Goal: Task Accomplishment & Management: Manage account settings

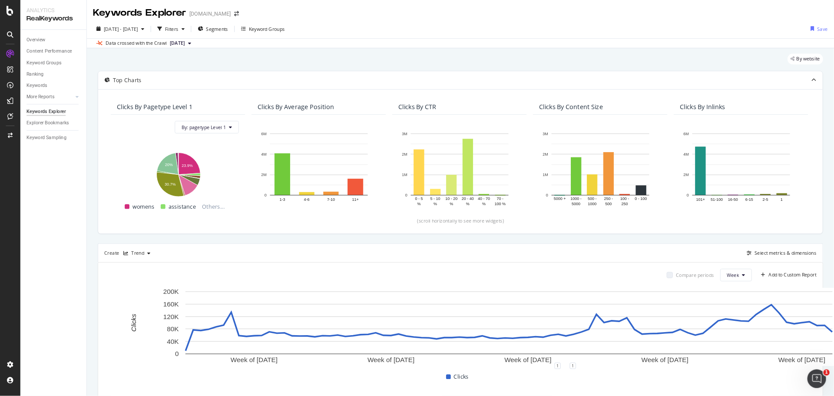
scroll to position [0, 2946]
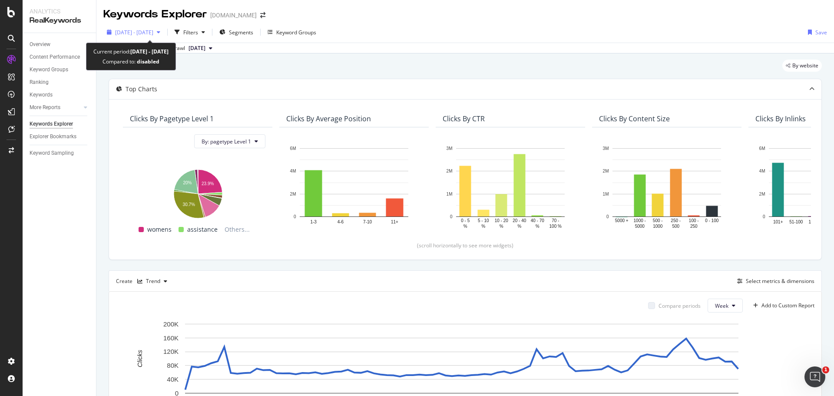
drag, startPoint x: 0, startPoint y: 0, endPoint x: 134, endPoint y: 32, distance: 137.6
click at [134, 32] on span "[DATE] - [DATE]" at bounding box center [134, 32] width 38 height 7
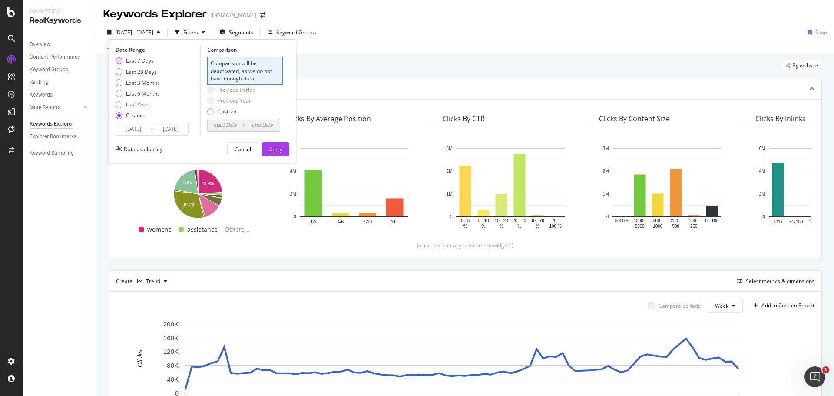
click at [117, 59] on div "Last 7 Days" at bounding box center [119, 60] width 7 height 7
type input "[DATE]"
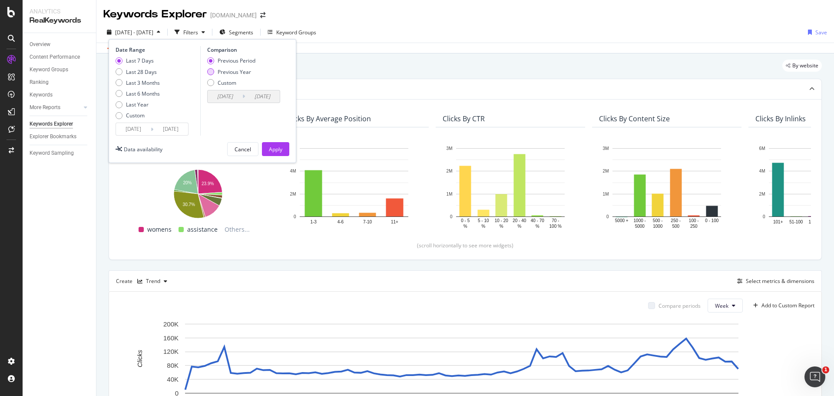
click at [216, 70] on div "Previous Year" at bounding box center [231, 71] width 48 height 7
type input "[DATE]"
click at [176, 132] on input "[DATE]" at bounding box center [170, 129] width 35 height 12
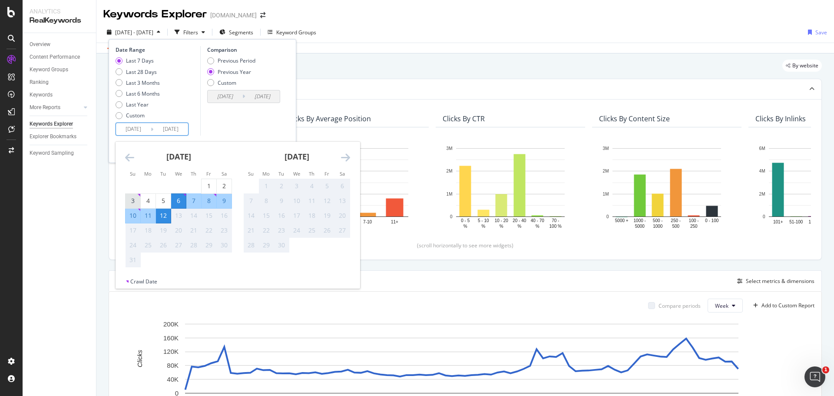
click at [136, 198] on div "3" at bounding box center [133, 200] width 15 height 9
type input "[DATE]"
click at [194, 122] on div "Last 7 Days Last 28 Days Last 3 Months Last 6 Months Last Year Custom" at bounding box center [157, 90] width 83 height 66
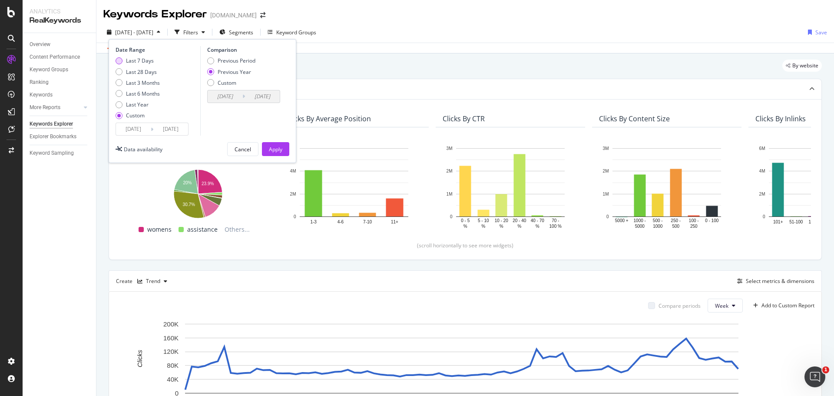
click at [122, 63] on div "Last 7 Days" at bounding box center [119, 60] width 7 height 7
type input "[DATE]"
click at [284, 148] on button "Apply" at bounding box center [275, 149] width 27 height 14
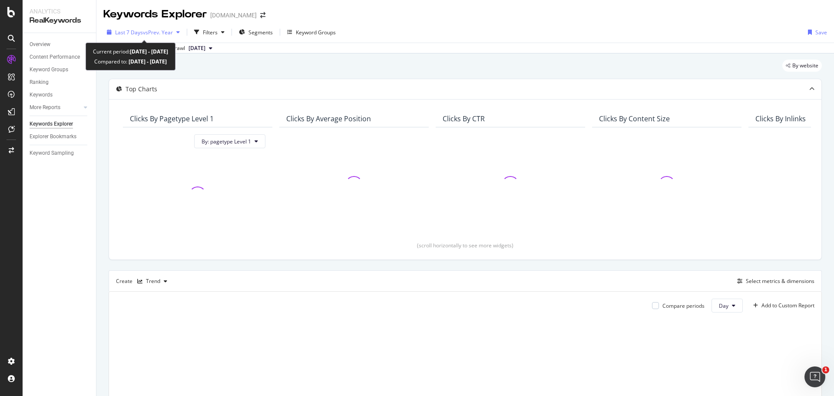
click at [149, 33] on span "vs Prev. Year" at bounding box center [158, 32] width 30 height 7
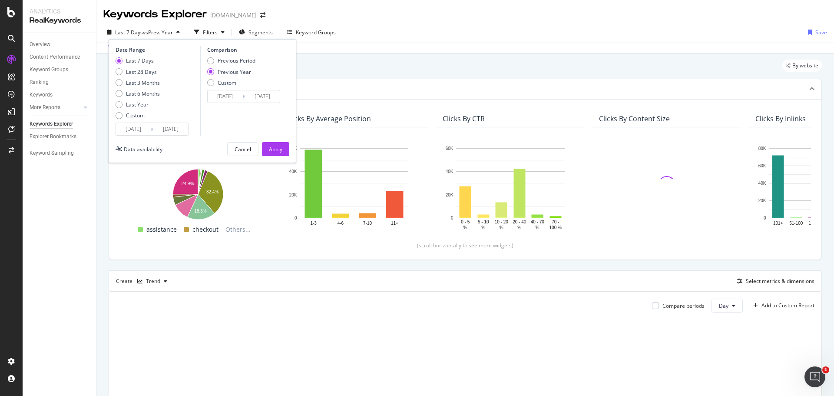
click at [148, 130] on input "[DATE]" at bounding box center [133, 129] width 35 height 12
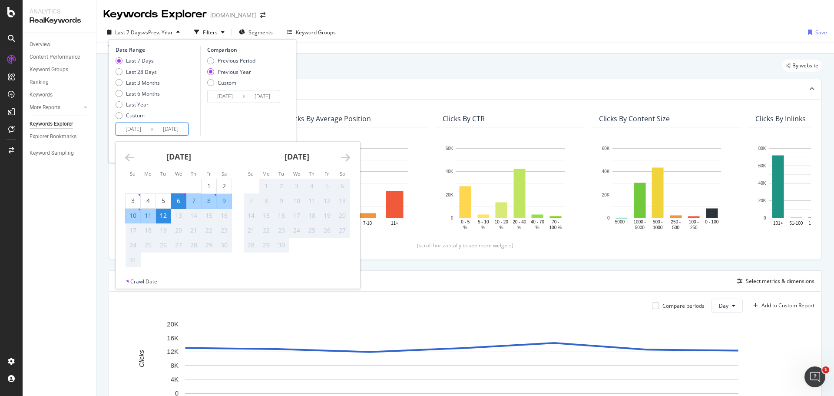
click at [532, 38] on div "Last 7 Days vs Prev. Year Filters Segments Keyword Groups Date Range Last 7 Day…" at bounding box center [465, 33] width 738 height 17
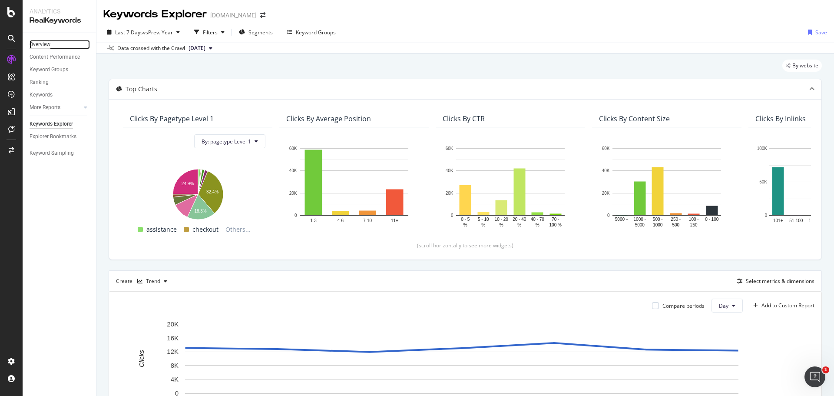
click at [38, 41] on div "Overview" at bounding box center [40, 44] width 21 height 9
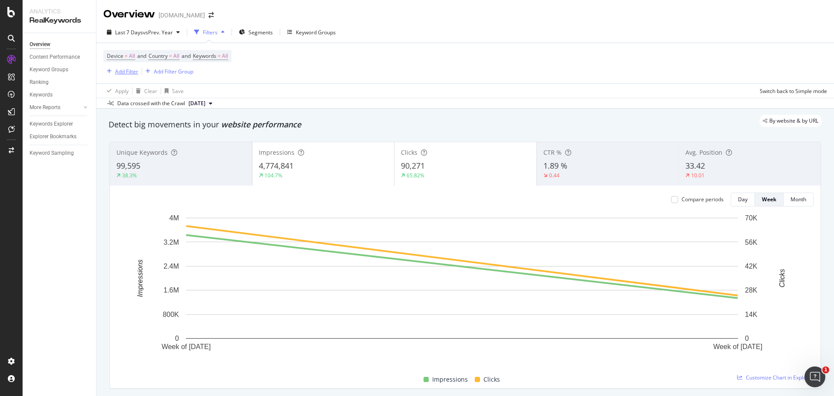
click at [132, 72] on div "Add Filter" at bounding box center [126, 71] width 23 height 7
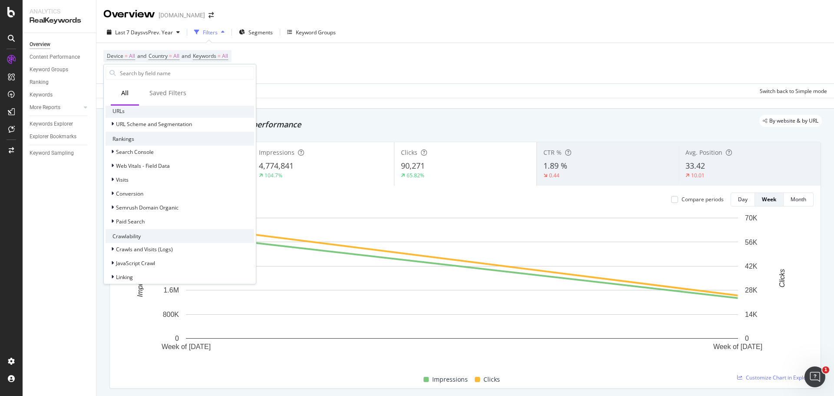
scroll to position [177, 0]
click at [165, 214] on div "Semrush Domain Organic" at bounding box center [180, 208] width 149 height 12
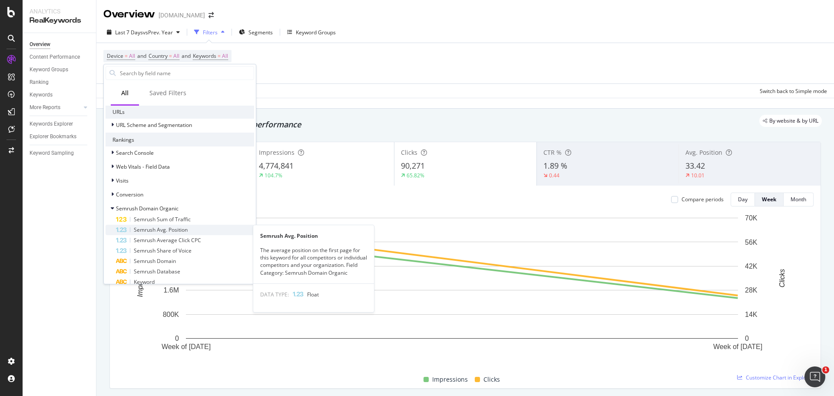
click at [218, 229] on div "Semrush Avg. Position" at bounding box center [185, 230] width 138 height 10
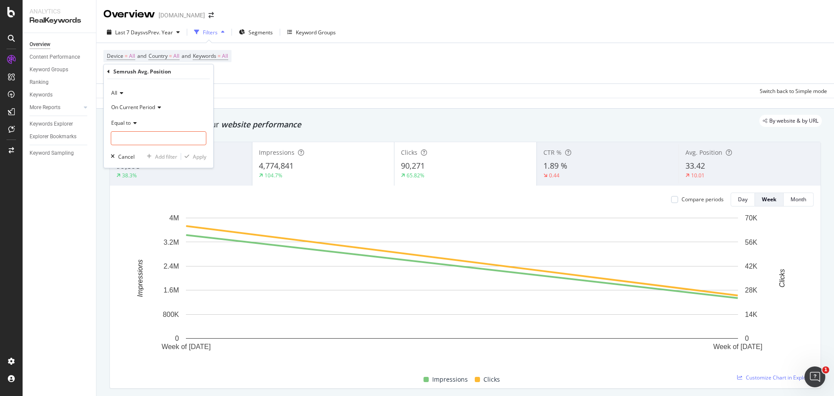
click at [152, 107] on span "On Current Period" at bounding box center [133, 106] width 44 height 7
click at [129, 126] on span "Equal to" at bounding box center [121, 122] width 20 height 7
click at [176, 176] on div "Less than or equal to" at bounding box center [159, 174] width 93 height 11
drag, startPoint x: 176, startPoint y: 176, endPoint x: 147, endPoint y: 133, distance: 51.7
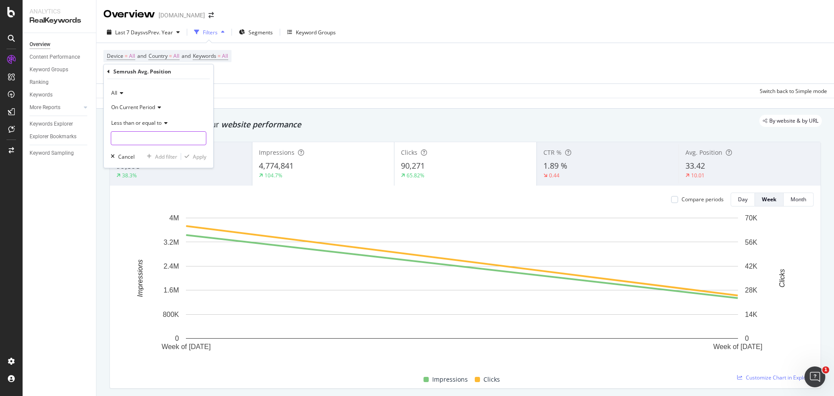
click at [147, 133] on input "number" at bounding box center [159, 138] width 96 height 14
type input "3"
click at [199, 153] on div "Apply" at bounding box center [199, 156] width 13 height 7
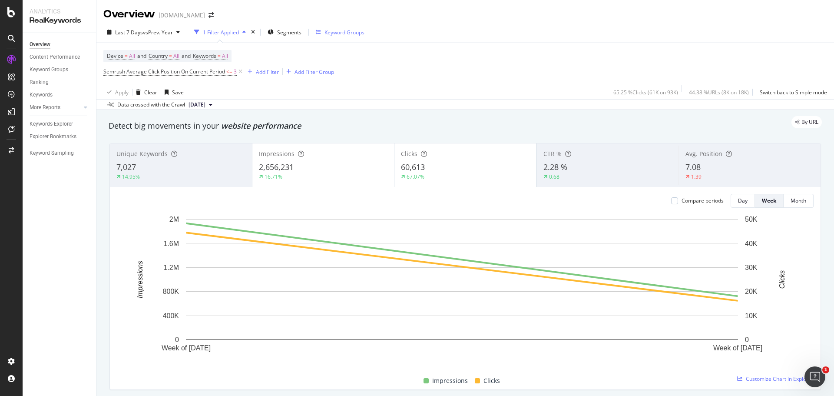
click at [330, 29] on div "Keyword Groups" at bounding box center [345, 32] width 40 height 7
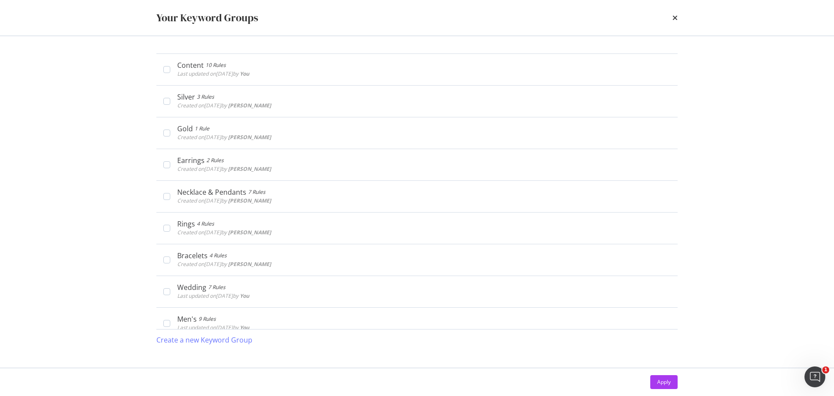
click at [675, 18] on icon "times" at bounding box center [675, 17] width 5 height 7
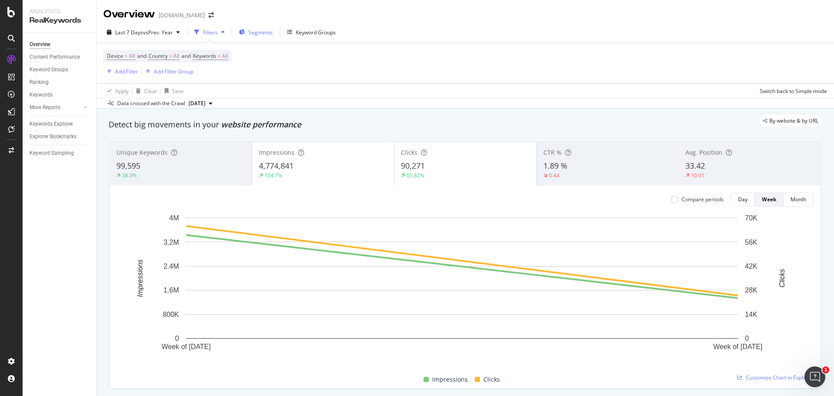
click at [256, 31] on span "Segments" at bounding box center [261, 32] width 24 height 7
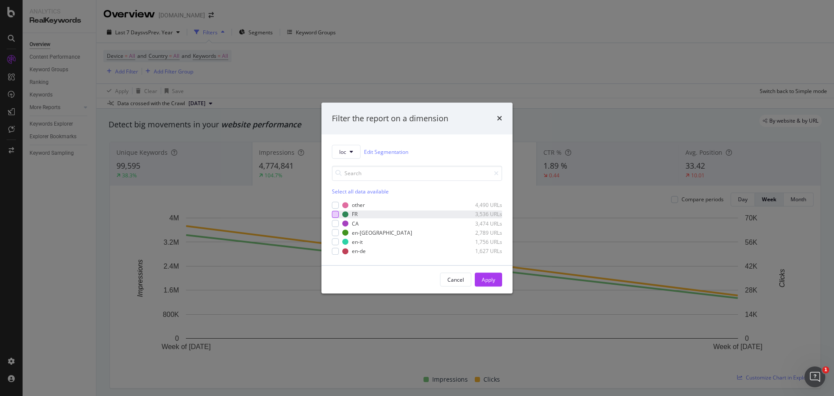
click at [337, 216] on div "modal" at bounding box center [335, 214] width 7 height 7
click at [491, 284] on div "Apply" at bounding box center [488, 279] width 13 height 13
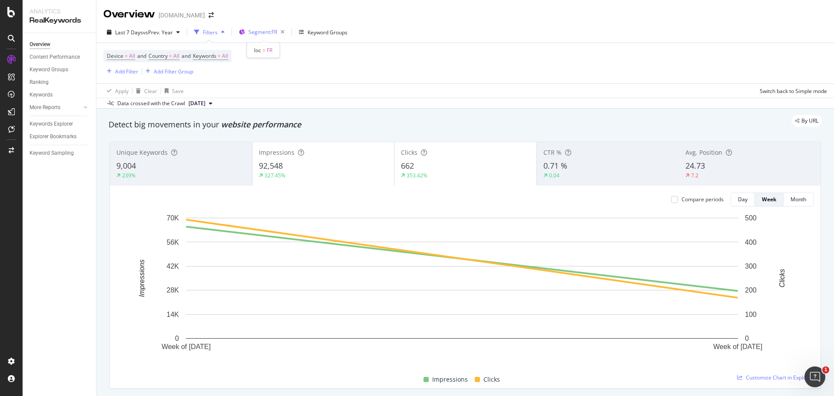
click at [266, 32] on span "Segment: FR" at bounding box center [263, 31] width 29 height 7
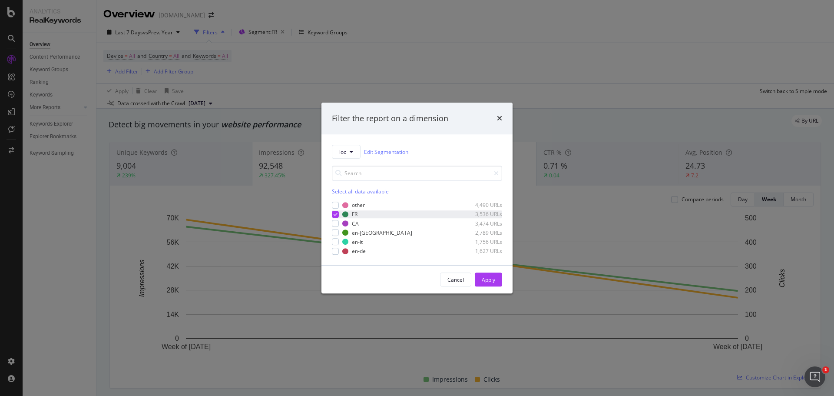
click at [335, 214] on icon "modal" at bounding box center [336, 214] width 4 height 4
click at [335, 235] on div "modal" at bounding box center [335, 232] width 7 height 7
click at [493, 277] on div "Apply" at bounding box center [488, 279] width 13 height 7
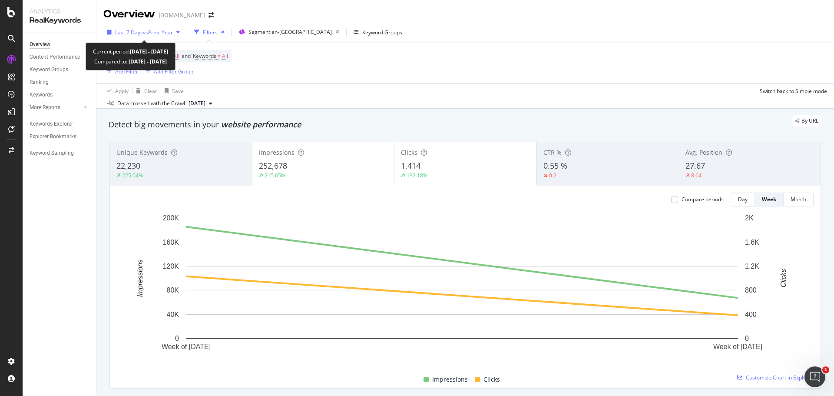
click at [175, 30] on div "button" at bounding box center [178, 32] width 10 height 5
click at [513, 74] on div "Device = All and Country = All and Keywords = All Add Filter Add Filter Group" at bounding box center [465, 63] width 724 height 40
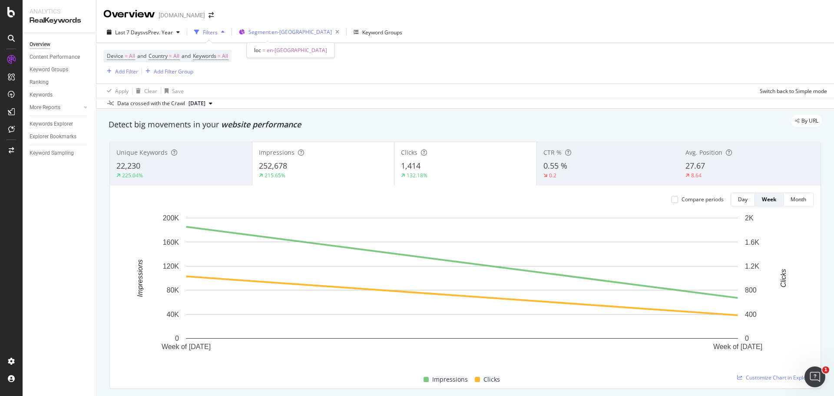
click at [281, 32] on span "Segment: en-gb" at bounding box center [290, 31] width 83 height 7
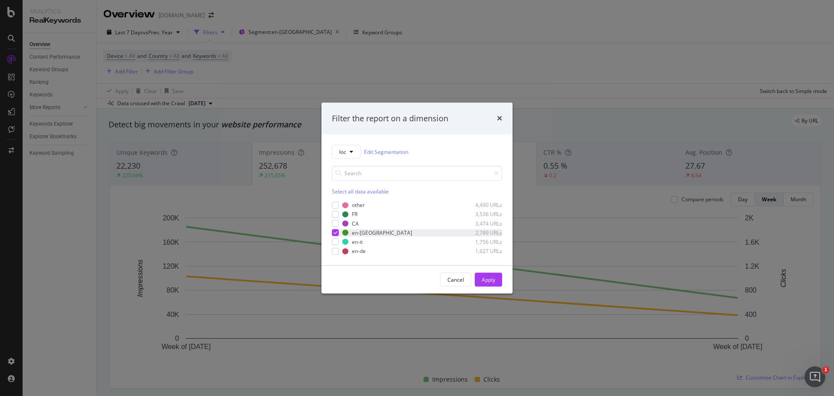
click at [338, 230] on div "modal" at bounding box center [335, 232] width 7 height 7
click at [334, 223] on div "modal" at bounding box center [335, 223] width 7 height 7
click at [490, 277] on div "Apply" at bounding box center [488, 279] width 13 height 7
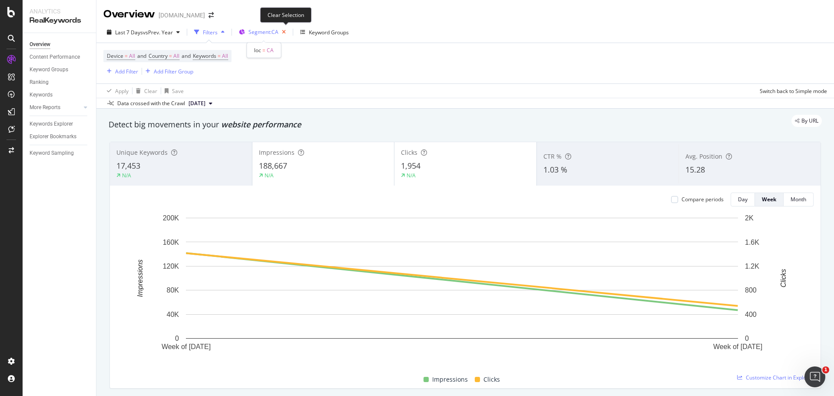
click at [282, 28] on icon "button" at bounding box center [283, 32] width 11 height 12
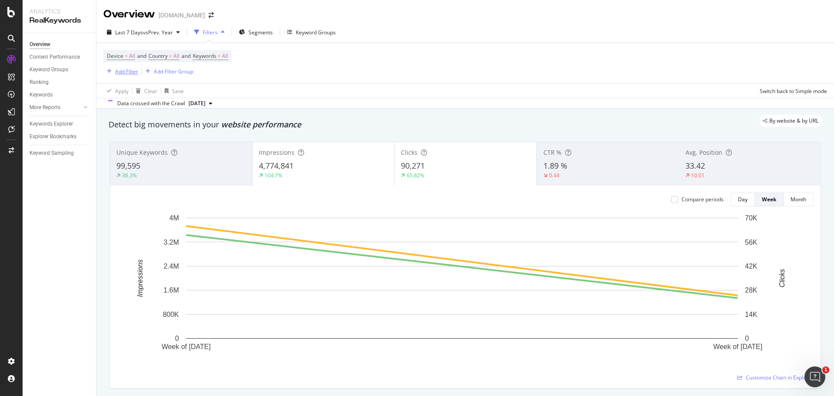
click at [129, 75] on div "Add Filter" at bounding box center [126, 71] width 23 height 7
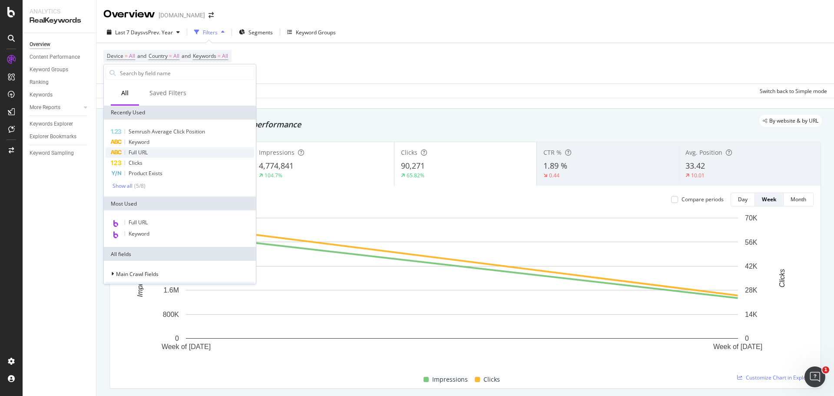
click at [139, 152] on span "Full URL" at bounding box center [138, 152] width 19 height 7
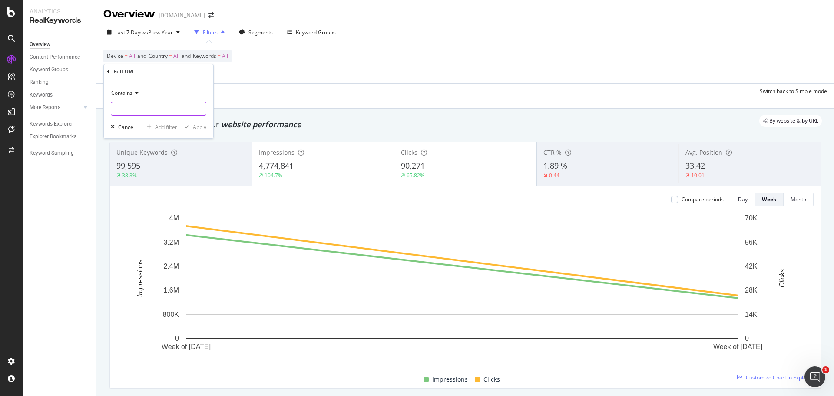
click at [145, 110] on input "text" at bounding box center [158, 109] width 95 height 14
type input "en-ca"
click at [205, 125] on div "Apply" at bounding box center [199, 126] width 13 height 7
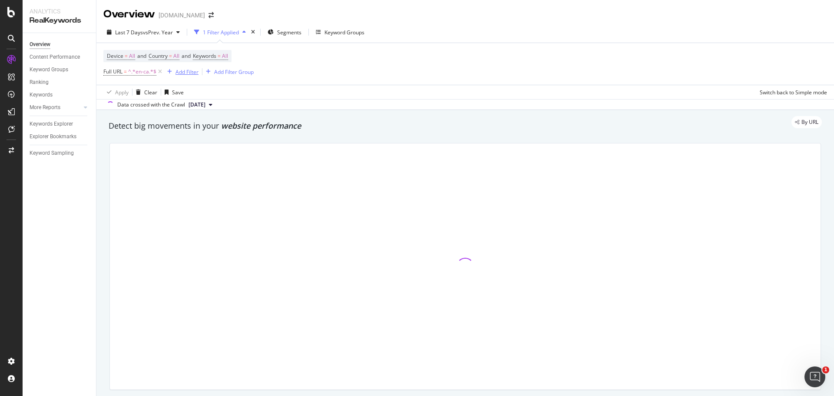
click at [177, 72] on div "Add Filter" at bounding box center [187, 71] width 23 height 7
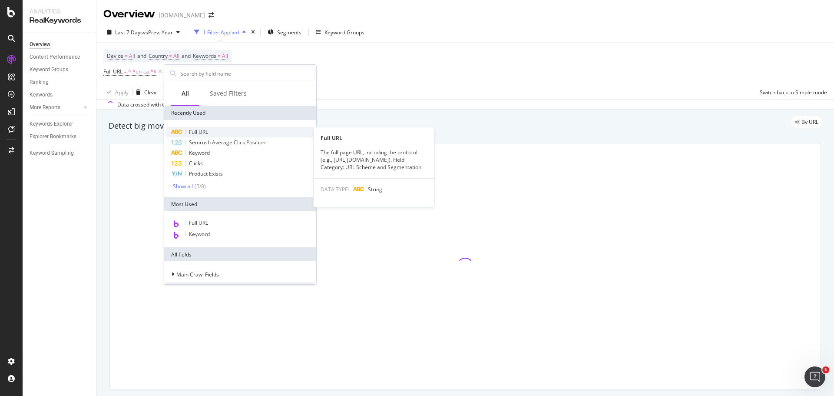
click at [205, 130] on span "Full URL" at bounding box center [198, 131] width 19 height 7
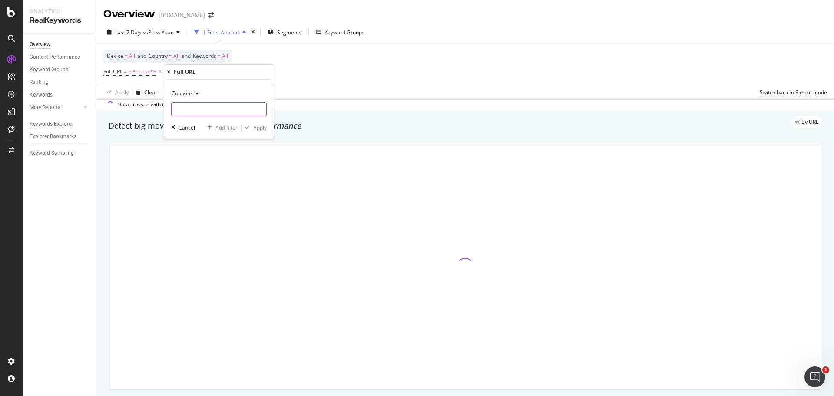
click at [209, 114] on input "text" at bounding box center [219, 109] width 95 height 14
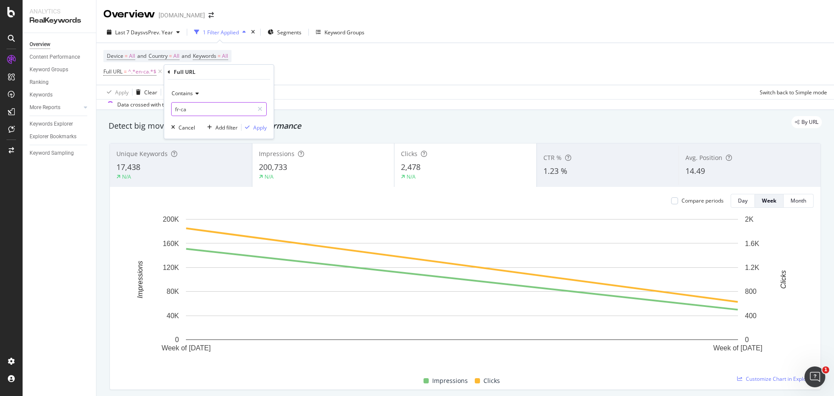
type input "fr-ca"
click at [265, 126] on div "Apply" at bounding box center [259, 127] width 13 height 7
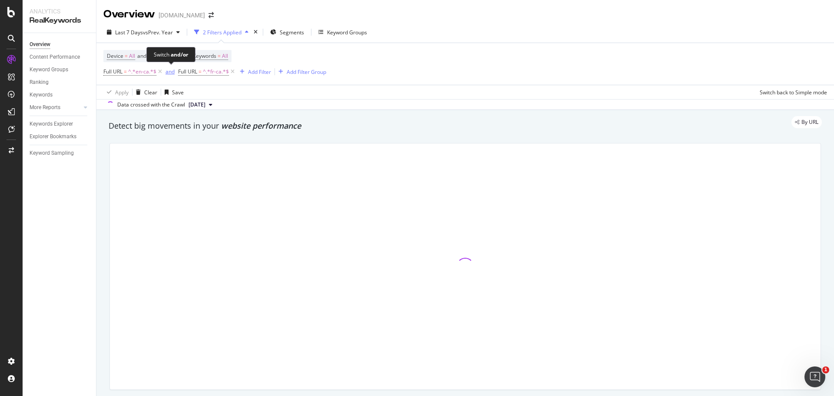
click at [169, 72] on div "and" at bounding box center [170, 71] width 9 height 7
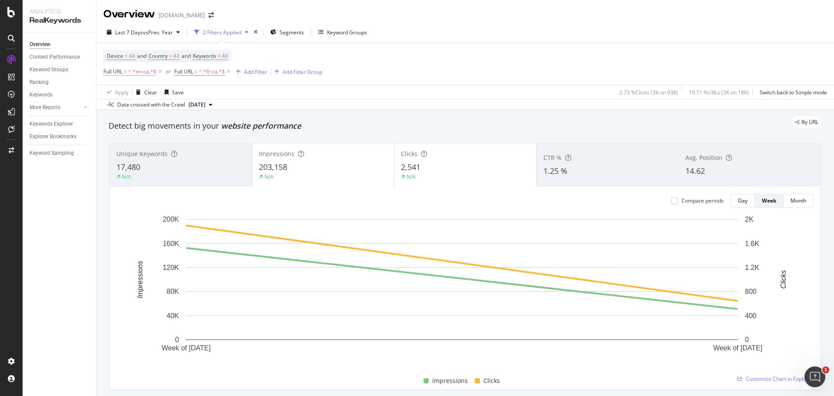
click at [139, 67] on span "^.*en-ca.*$" at bounding box center [142, 72] width 28 height 12
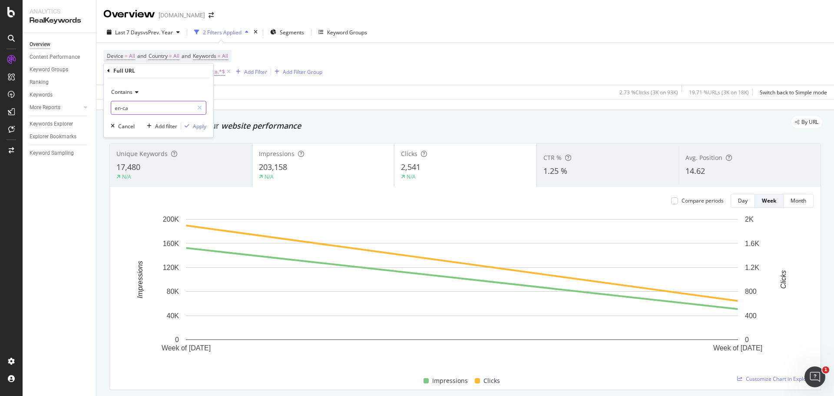
click at [129, 106] on input "en-ca" at bounding box center [152, 108] width 82 height 14
type input "en/ca"
click at [192, 126] on div "button" at bounding box center [187, 125] width 12 height 5
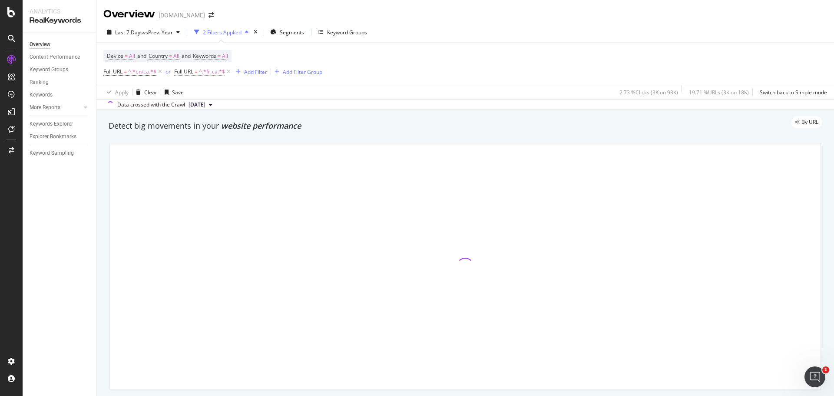
click at [198, 73] on span "=" at bounding box center [196, 71] width 3 height 7
click at [196, 110] on input "fr-ca" at bounding box center [223, 108] width 82 height 14
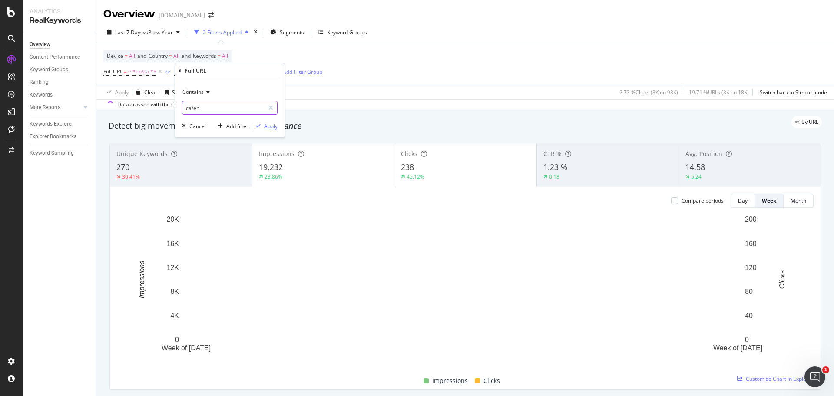
type input "ca/en"
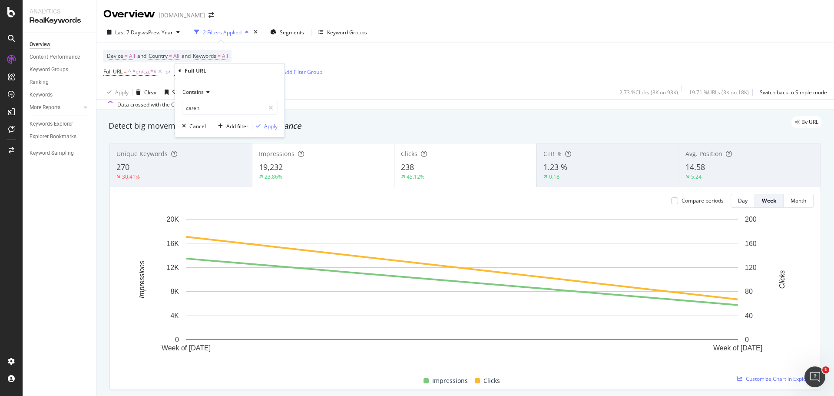
click at [268, 130] on div "Apply" at bounding box center [264, 126] width 25 height 8
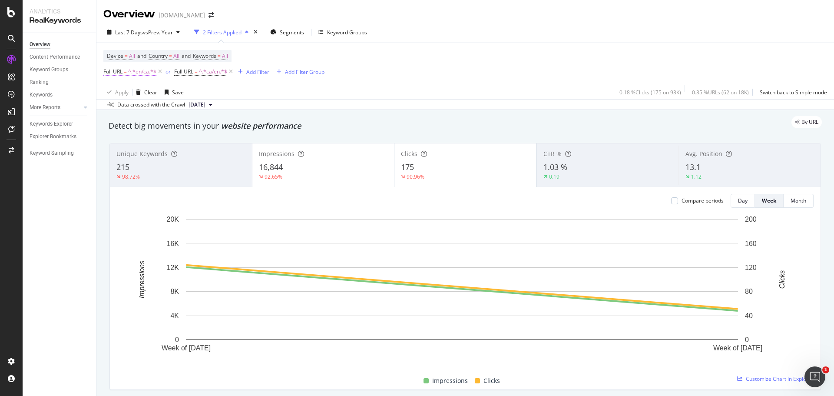
click at [147, 70] on span "^.*en/ca.*$" at bounding box center [142, 72] width 28 height 12
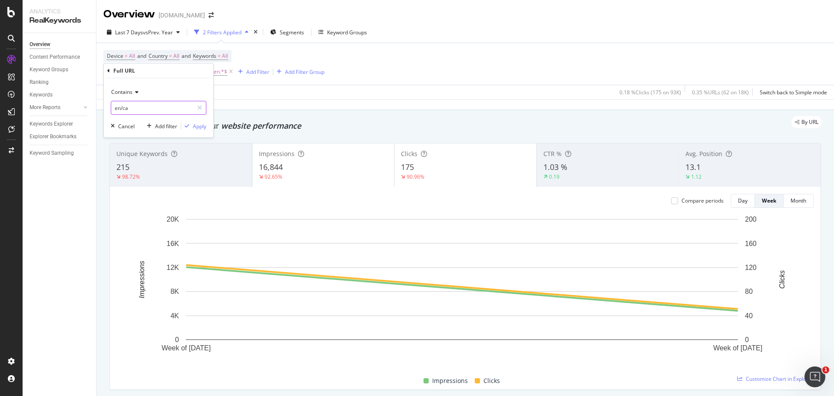
click at [115, 109] on input "en/ca" at bounding box center [152, 108] width 82 height 14
type input ".com/en/ca"
click at [199, 128] on div "Apply" at bounding box center [199, 126] width 13 height 7
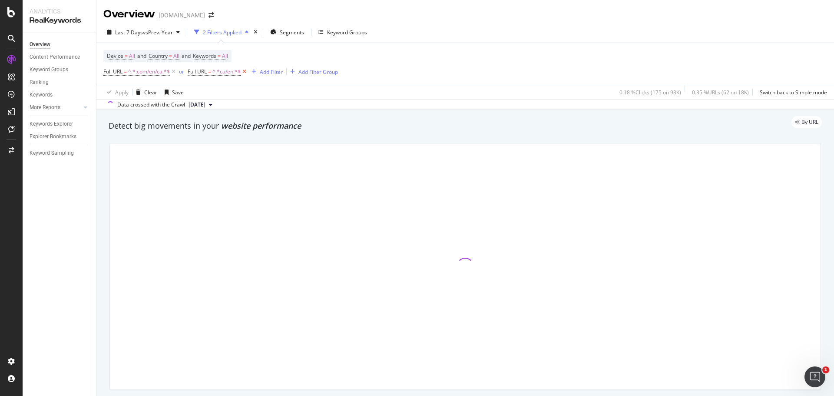
click at [245, 69] on icon at bounding box center [244, 71] width 7 height 9
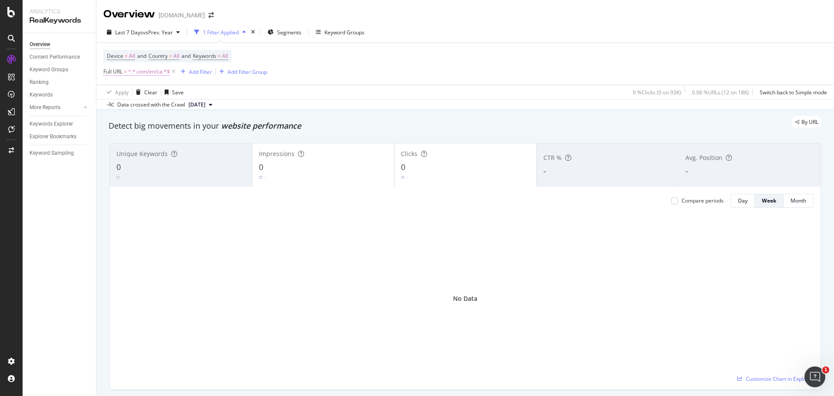
click at [139, 73] on span "^.*.com/en/ca.*$" at bounding box center [149, 72] width 42 height 12
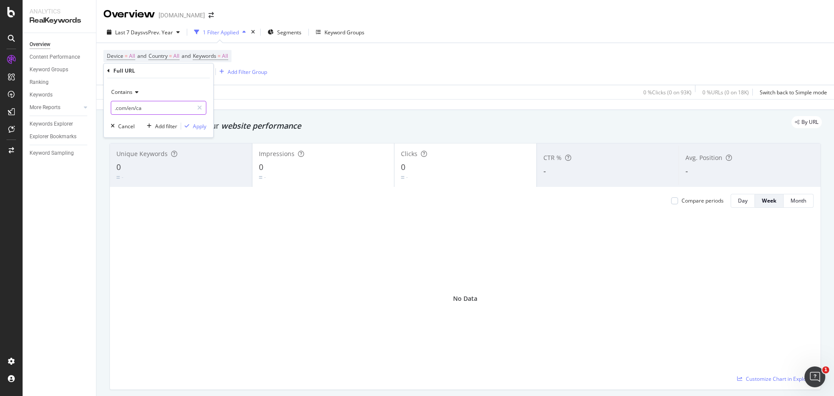
click at [143, 106] on input ".com/en/ca" at bounding box center [152, 108] width 82 height 14
click at [152, 109] on input ".com/en/ca" at bounding box center [152, 108] width 82 height 14
type input ".com/ca/en"
click at [198, 123] on div "Apply" at bounding box center [199, 126] width 13 height 7
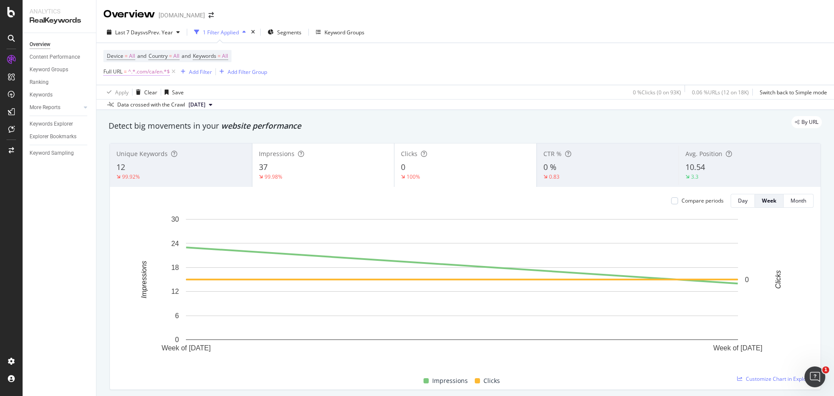
click at [136, 72] on span "^.*.com/ca/en.*$" at bounding box center [149, 72] width 42 height 12
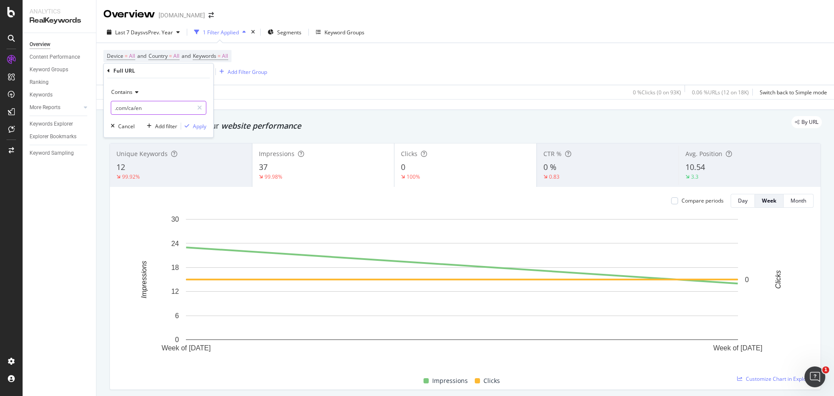
click at [155, 107] on input ".com/ca/en" at bounding box center [152, 108] width 82 height 14
click at [114, 109] on input "en-ca" at bounding box center [152, 108] width 82 height 14
click at [146, 105] on input "/en-ca" at bounding box center [152, 108] width 82 height 14
type input "/en-ca/"
click at [202, 127] on div "Apply" at bounding box center [199, 126] width 13 height 7
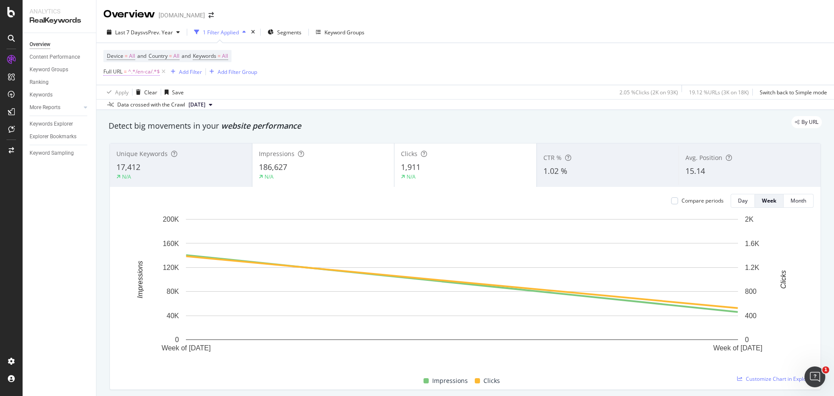
click at [137, 74] on span "^.*/en-ca/.*$" at bounding box center [144, 72] width 32 height 12
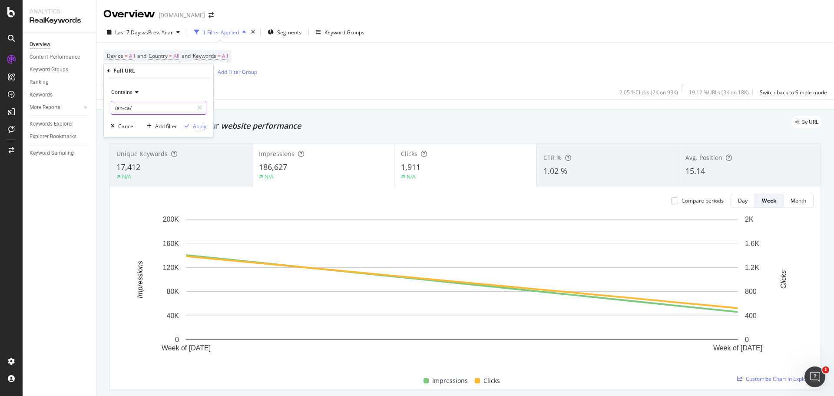
click at [125, 104] on input "/en-ca/" at bounding box center [152, 108] width 82 height 14
click at [124, 105] on input "/en-ca/" at bounding box center [152, 108] width 82 height 14
type input "/en/ca/"
click at [202, 125] on div "Apply" at bounding box center [199, 126] width 13 height 7
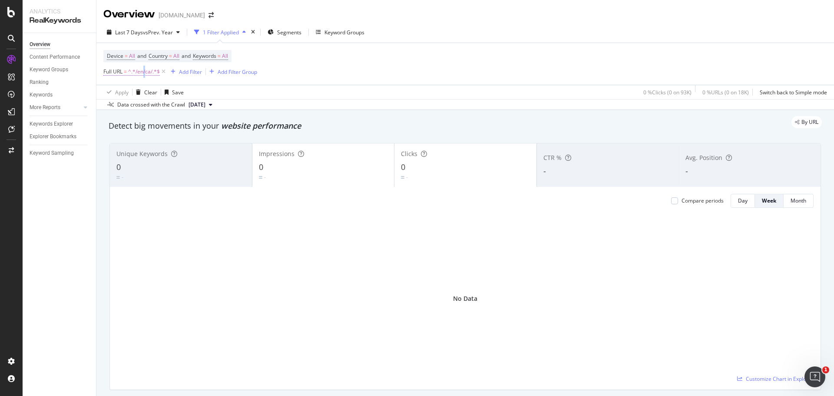
click at [145, 70] on span "^.*/en/ca/.*$" at bounding box center [144, 72] width 32 height 12
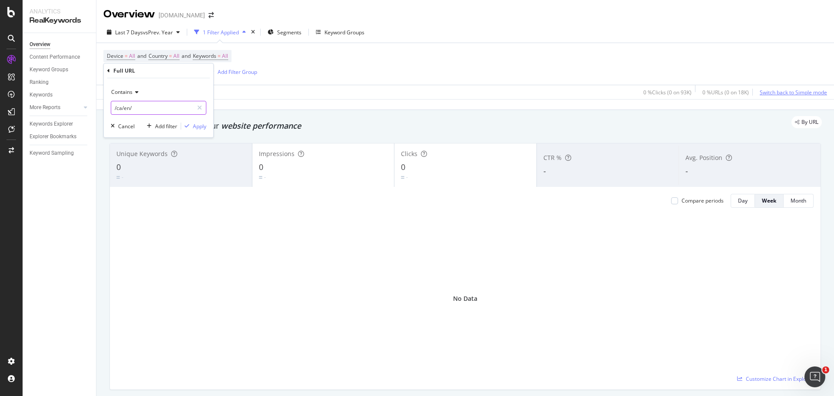
type input "/ca/en/"
click at [199, 130] on div "Apply" at bounding box center [193, 126] width 25 height 8
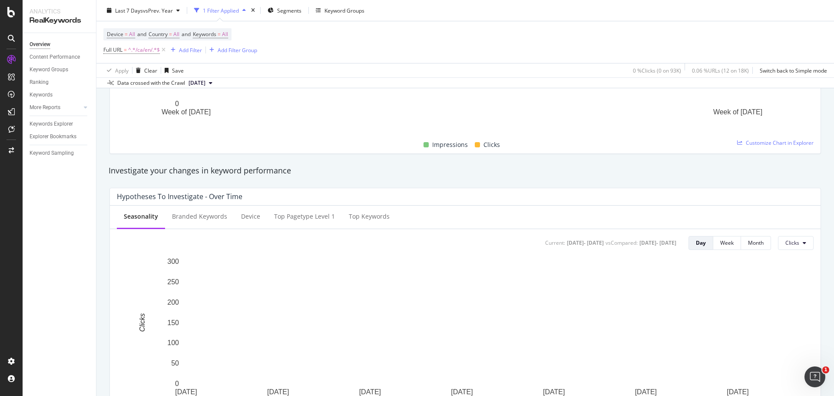
scroll to position [19, 0]
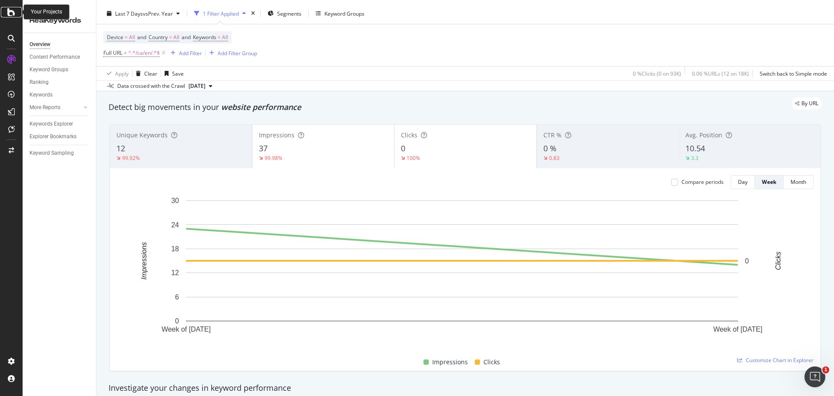
click at [15, 10] on icon at bounding box center [11, 12] width 8 height 10
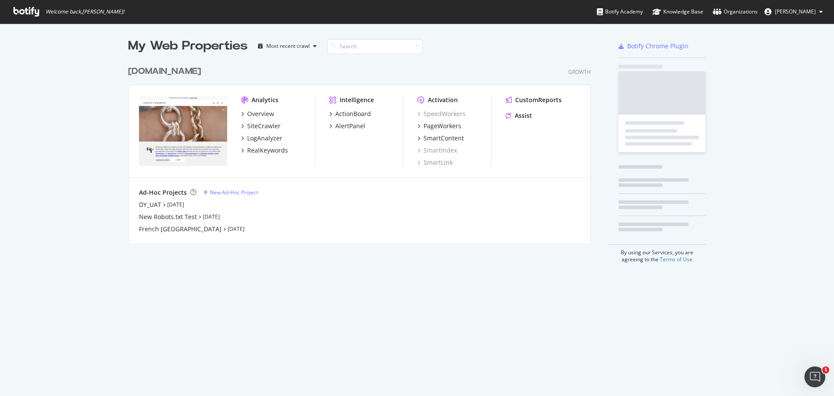
scroll to position [389, 821]
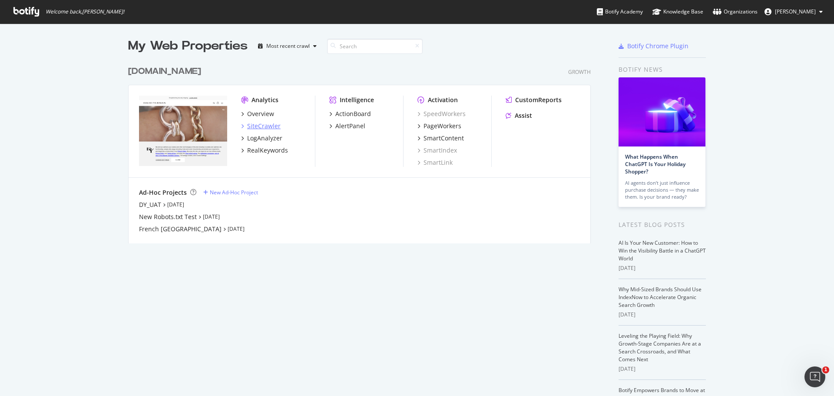
click at [271, 127] on div "SiteCrawler" at bounding box center [263, 126] width 33 height 9
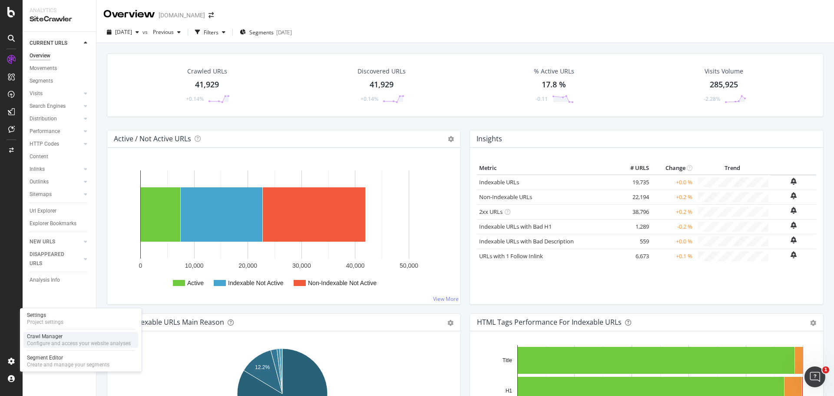
click at [57, 342] on div "Configure and access your website analyses" at bounding box center [79, 343] width 104 height 7
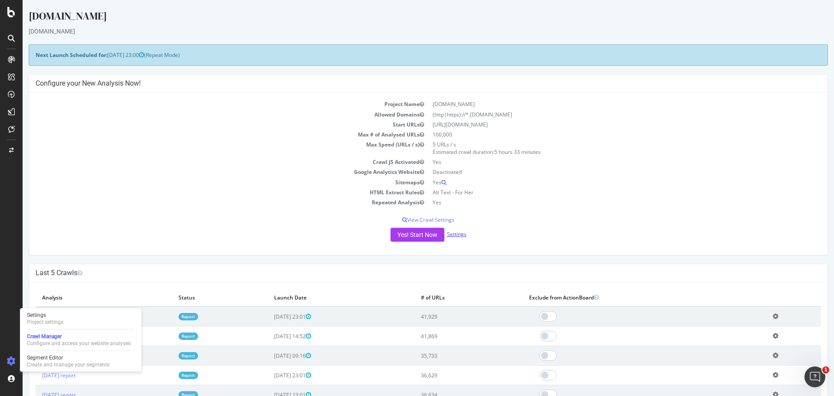
click at [452, 237] on link "Settings" at bounding box center [457, 233] width 20 height 7
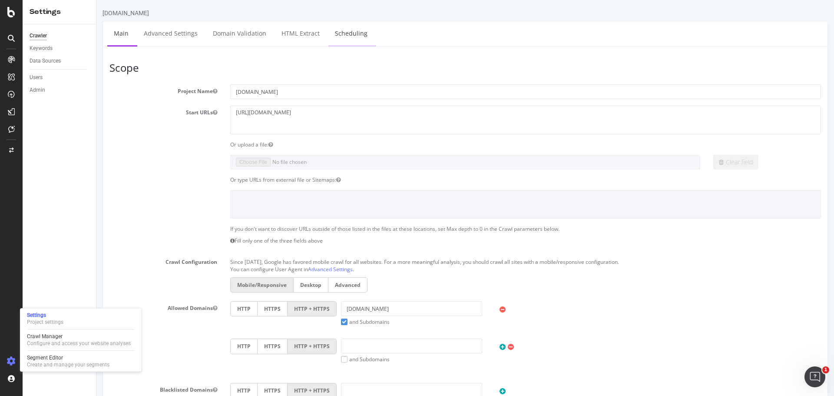
click at [341, 38] on link "Scheduling" at bounding box center [351, 33] width 46 height 24
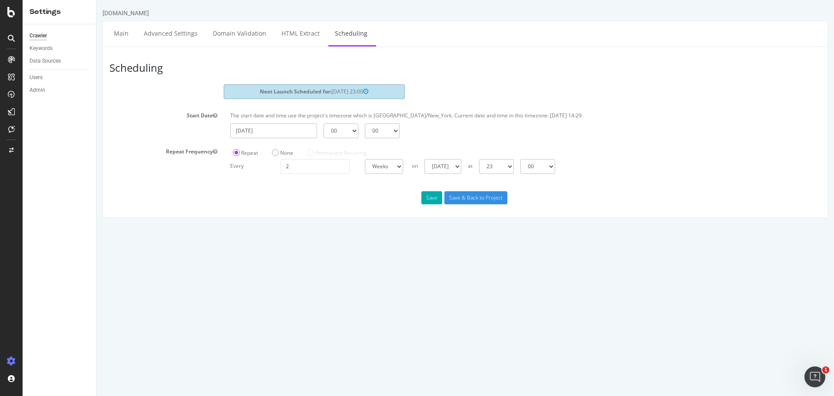
click at [268, 136] on input "[DATE]" at bounding box center [273, 130] width 87 height 15
click at [264, 208] on td "11" at bounding box center [262, 202] width 21 height 13
type input "[DATE]"
click at [291, 132] on input "[DATE]" at bounding box center [273, 130] width 87 height 15
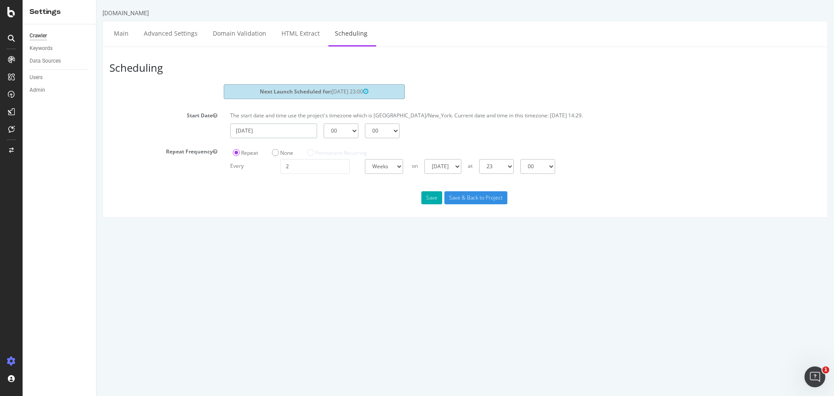
click at [280, 133] on input "[DATE]" at bounding box center [273, 130] width 87 height 15
click at [290, 131] on input "[DATE]" at bounding box center [273, 130] width 87 height 15
click at [290, 131] on input "text" at bounding box center [273, 130] width 87 height 15
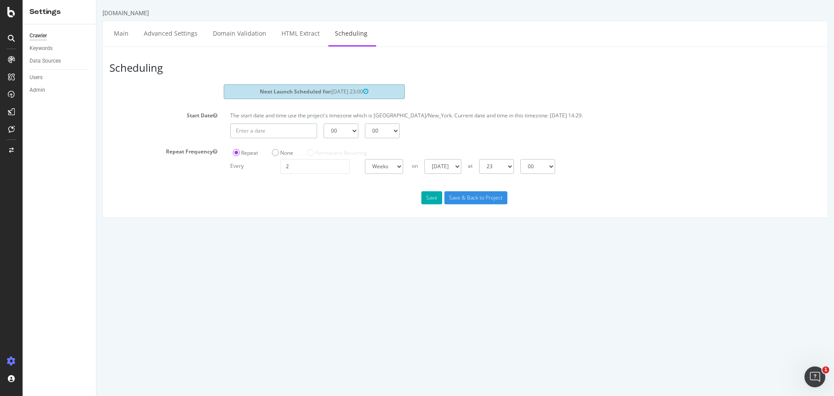
click at [292, 131] on input "text" at bounding box center [273, 130] width 87 height 15
drag, startPoint x: 213, startPoint y: 302, endPoint x: 229, endPoint y: 148, distance: 155.0
click at [213, 226] on html "[DOMAIN_NAME] Main Advanced Settings Domain Validation HTML Extract Scheduling …" at bounding box center [465, 113] width 738 height 226
type input "[DATE]"
click at [253, 136] on input "[DATE]" at bounding box center [273, 130] width 87 height 15
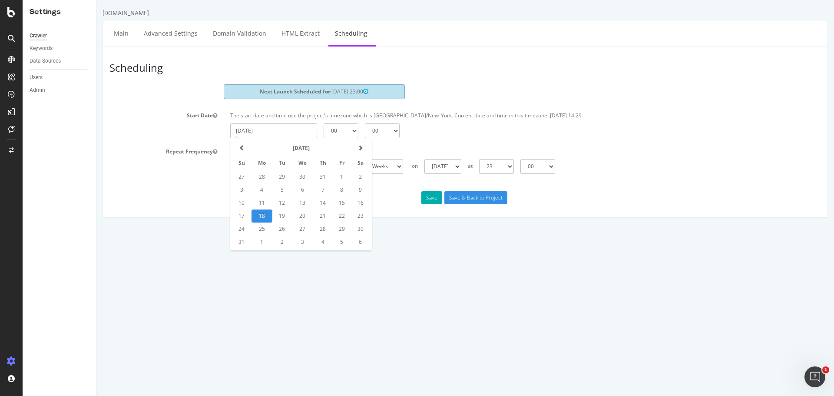
click at [259, 213] on td "18" at bounding box center [262, 215] width 21 height 13
click at [354, 132] on select "00 01 02 03 04 05 06 07 08 09 10 11 12 13 14 15 16 17 18 19 20 21 22 23" at bounding box center [341, 130] width 35 height 15
select select "23"
click at [324, 123] on select "00 01 02 03 04 05 06 07 08 09 10 11 12 13 14 15 16 17 18 19 20 21 22 23" at bounding box center [341, 130] width 35 height 15
click at [391, 226] on html "[DOMAIN_NAME] Main Advanced Settings Domain Validation HTML Extract Scheduling …" at bounding box center [465, 113] width 738 height 226
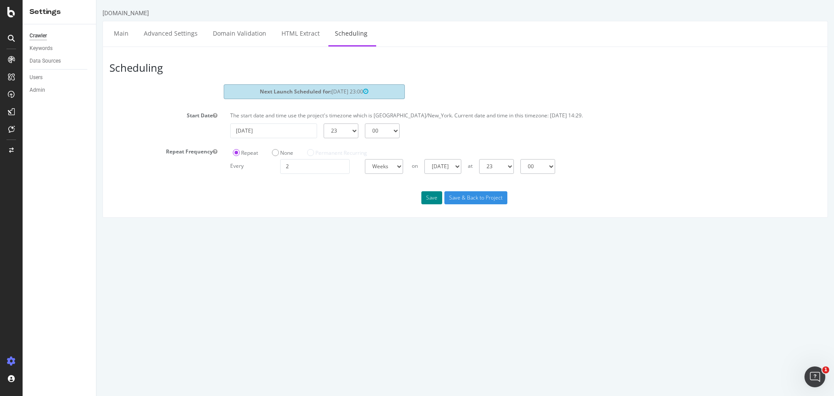
click at [427, 196] on button "Save" at bounding box center [431, 197] width 21 height 13
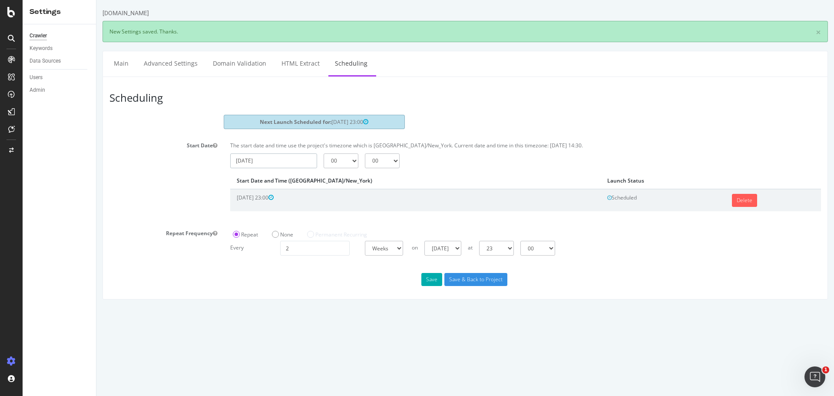
click at [303, 164] on input "[DATE]" at bounding box center [273, 160] width 87 height 15
click at [264, 257] on td "25" at bounding box center [262, 258] width 21 height 13
type input "[DATE]"
click at [355, 164] on select "00 01 02 03 04 05 06 07 08 09 10 11 12 13 14 15 16 17 18 19 20 21 22 23" at bounding box center [341, 160] width 35 height 15
select select "23"
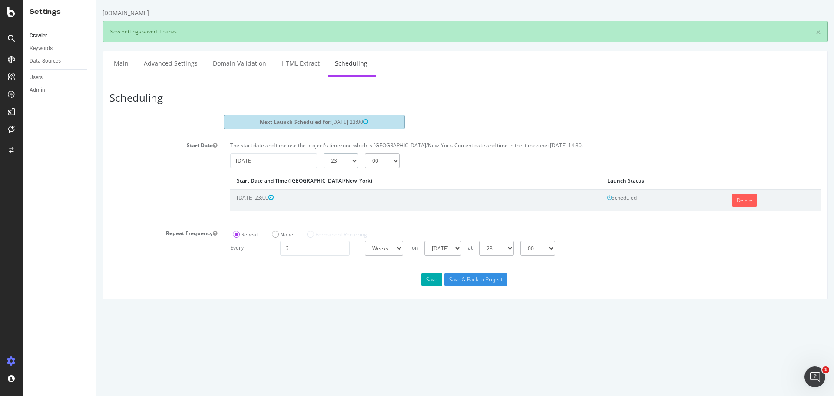
click at [324, 153] on select "00 01 02 03 04 05 06 07 08 09 10 11 12 13 14 15 16 17 18 19 20 21 22 23" at bounding box center [341, 160] width 35 height 15
click at [310, 156] on input "[DATE]" at bounding box center [273, 160] width 87 height 15
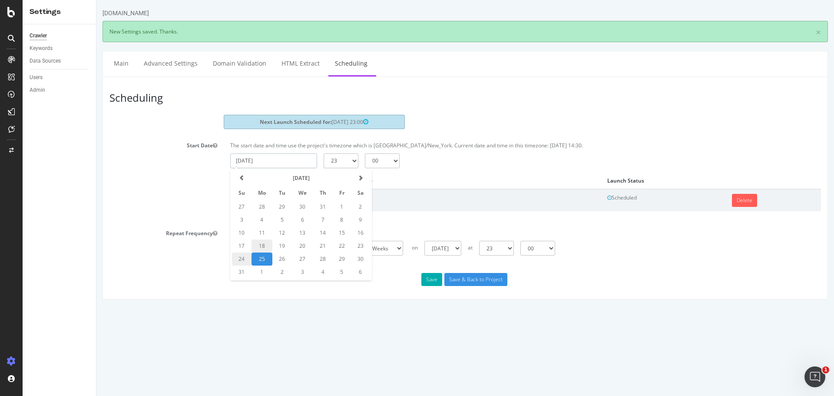
click at [245, 255] on td "24" at bounding box center [242, 258] width 20 height 13
type input "[DATE]"
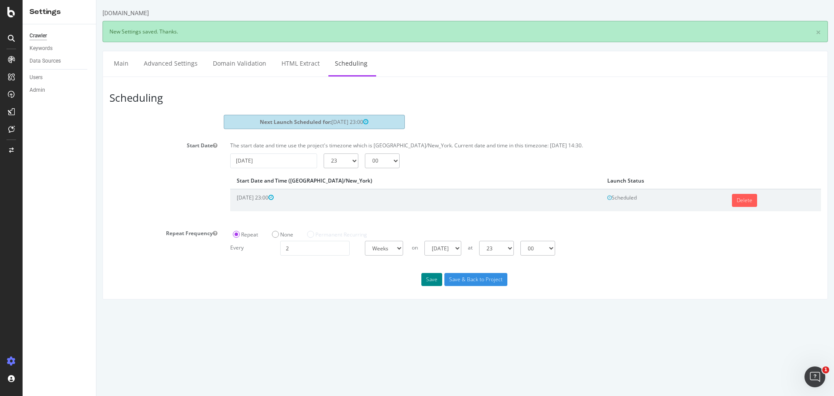
click at [430, 278] on button "Save" at bounding box center [431, 279] width 21 height 13
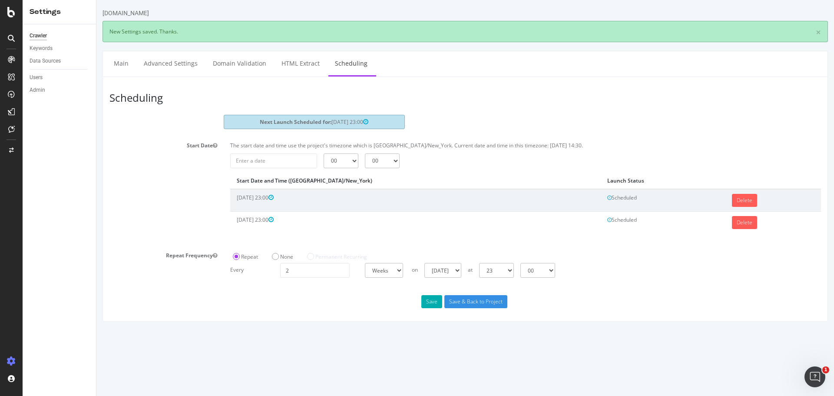
click at [399, 262] on div "Repeat None Permanent Recurring" at bounding box center [426, 256] width 400 height 14
click at [399, 268] on select "Days Weeks Months" at bounding box center [384, 270] width 38 height 15
click at [434, 330] on html "[DOMAIN_NAME] × New Settings saved. Thanks. Main Advanced Settings Domain Valid…" at bounding box center [465, 165] width 738 height 330
click at [14, 10] on icon at bounding box center [11, 12] width 8 height 10
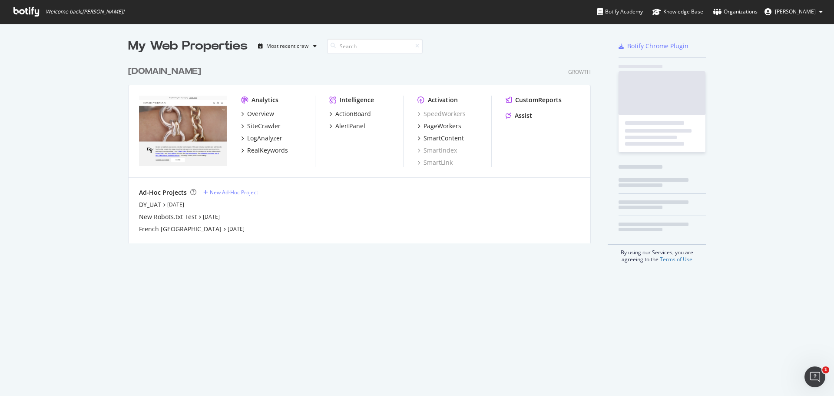
scroll to position [389, 821]
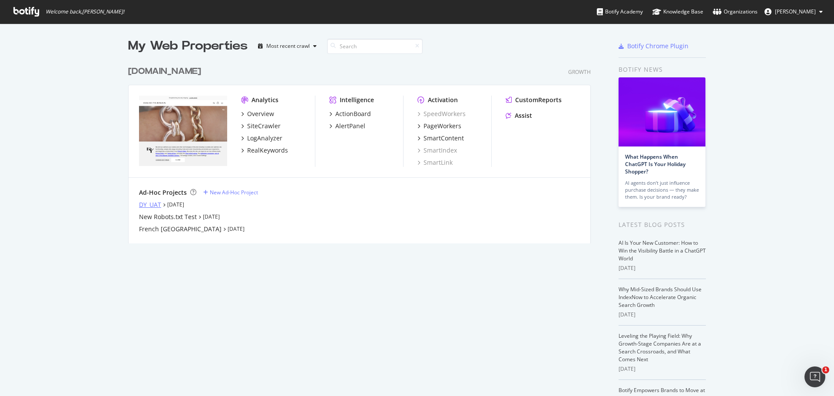
click at [140, 205] on div "DY_UAT" at bounding box center [150, 204] width 22 height 9
